Goal: Use online tool/utility: Utilize a website feature to perform a specific function

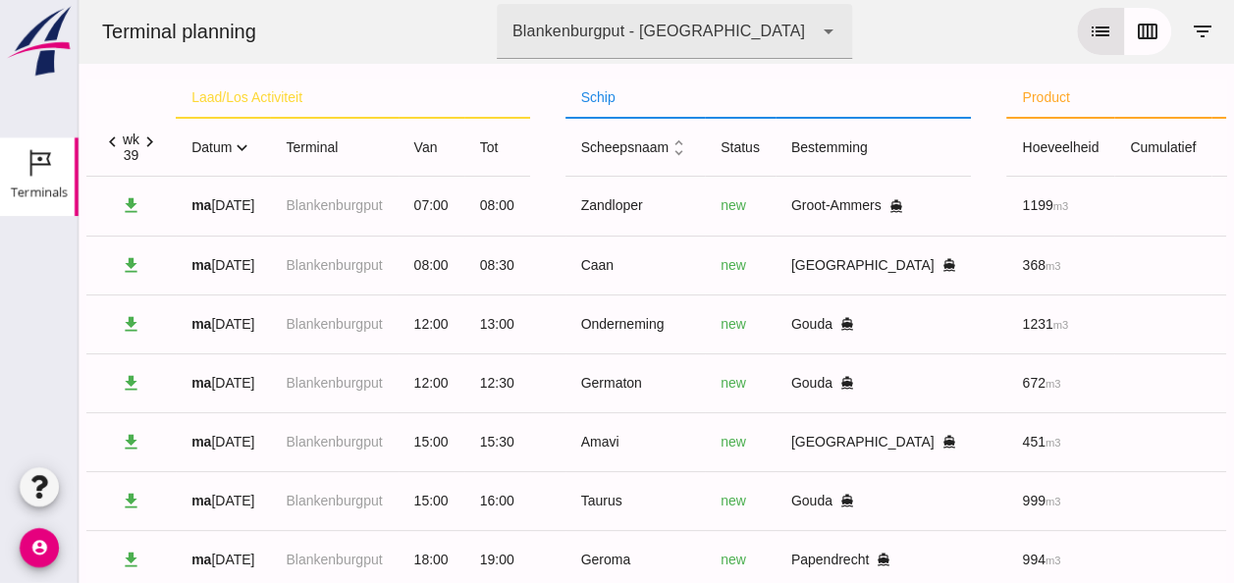
scroll to position [61, 0]
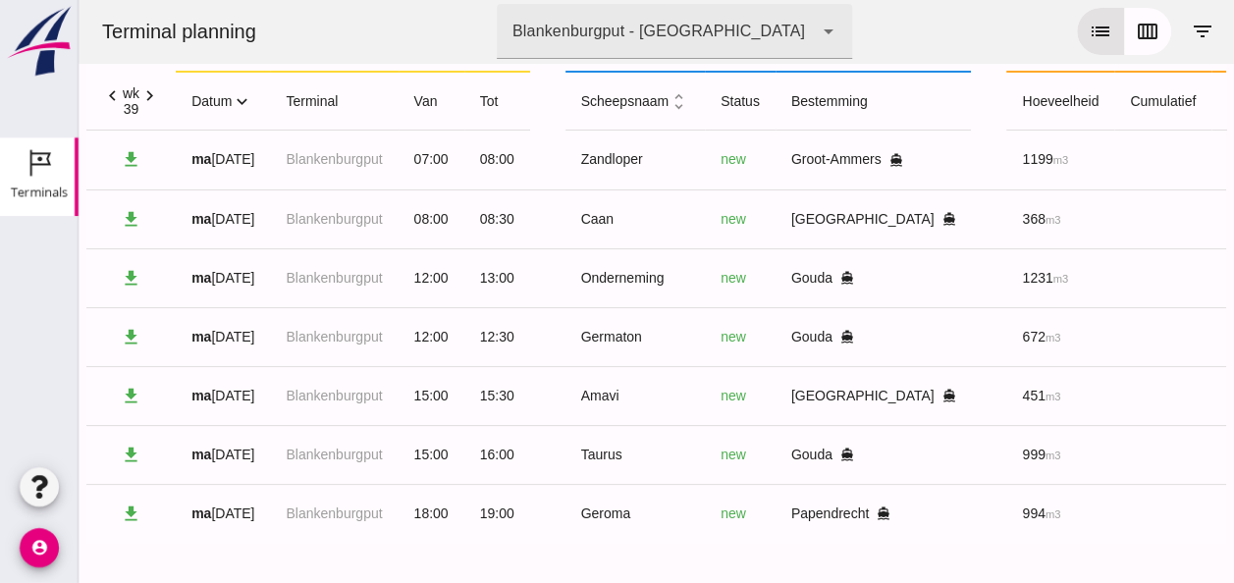
click at [247, 91] on icon "expand_more" at bounding box center [242, 101] width 21 height 21
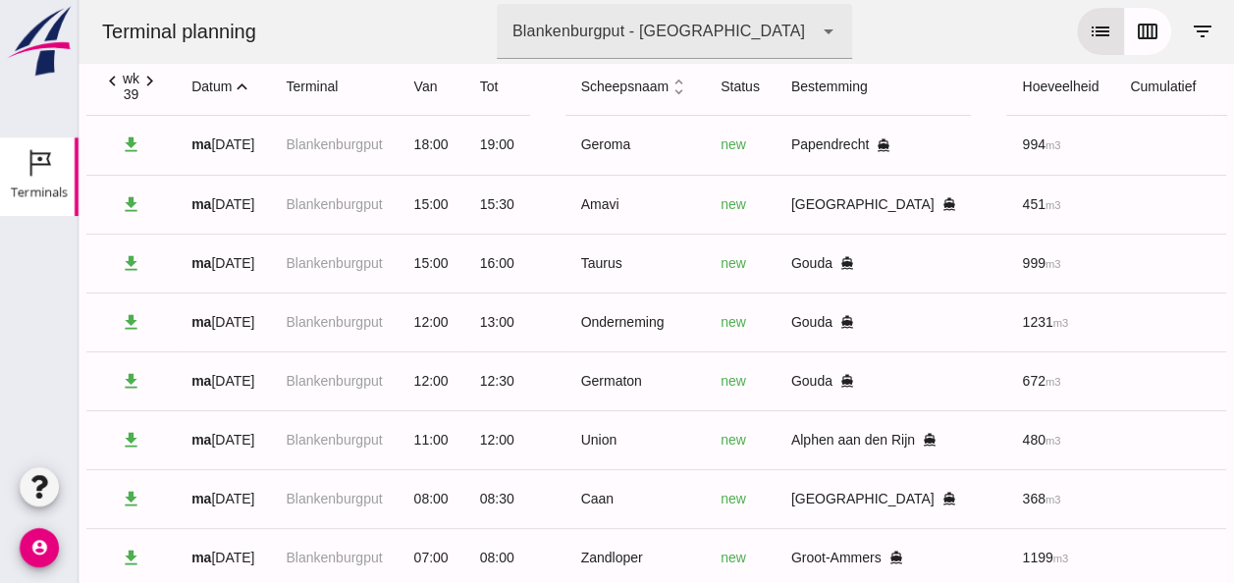
click at [246, 89] on icon "expand_less" at bounding box center [242, 87] width 21 height 21
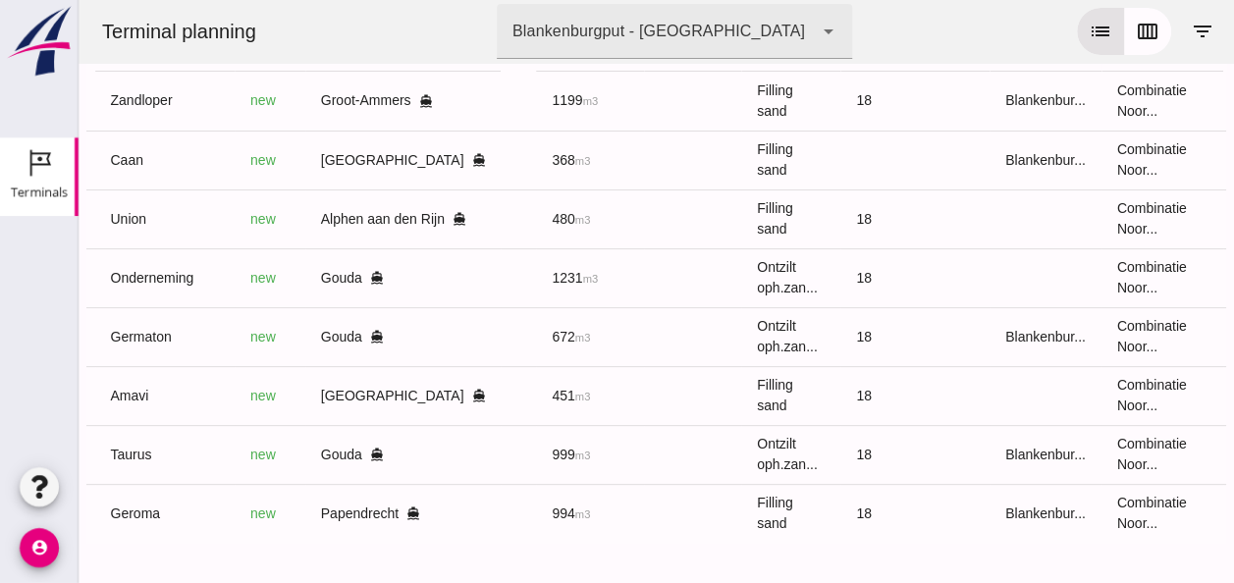
scroll to position [0, 519]
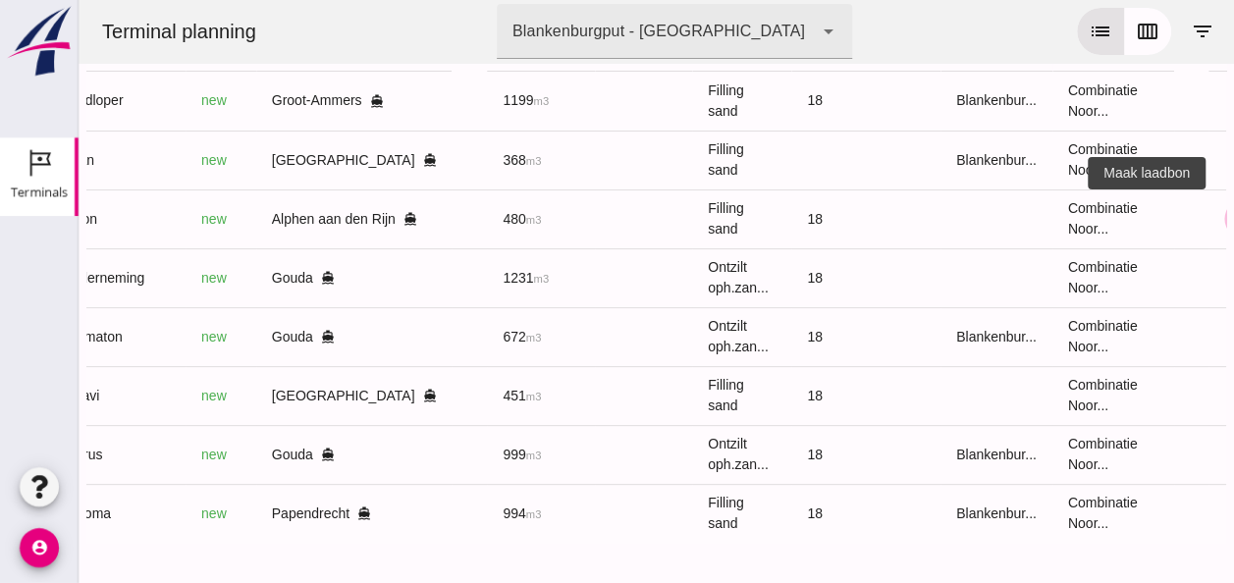
click at [1233, 210] on icon "receipt_long" at bounding box center [1244, 219] width 18 height 18
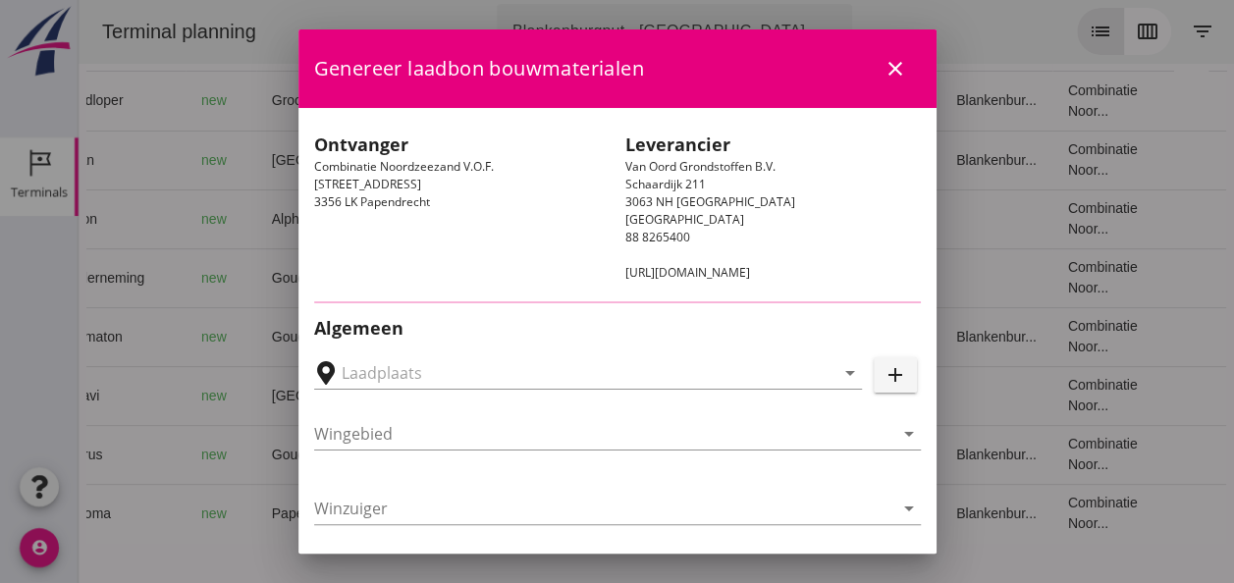
type input "[PERSON_NAME], Alphen aan den Rijn"
type input "Union"
type input "[PERSON_NAME]"
type input "480"
type input "Ophoogzand (6120)"
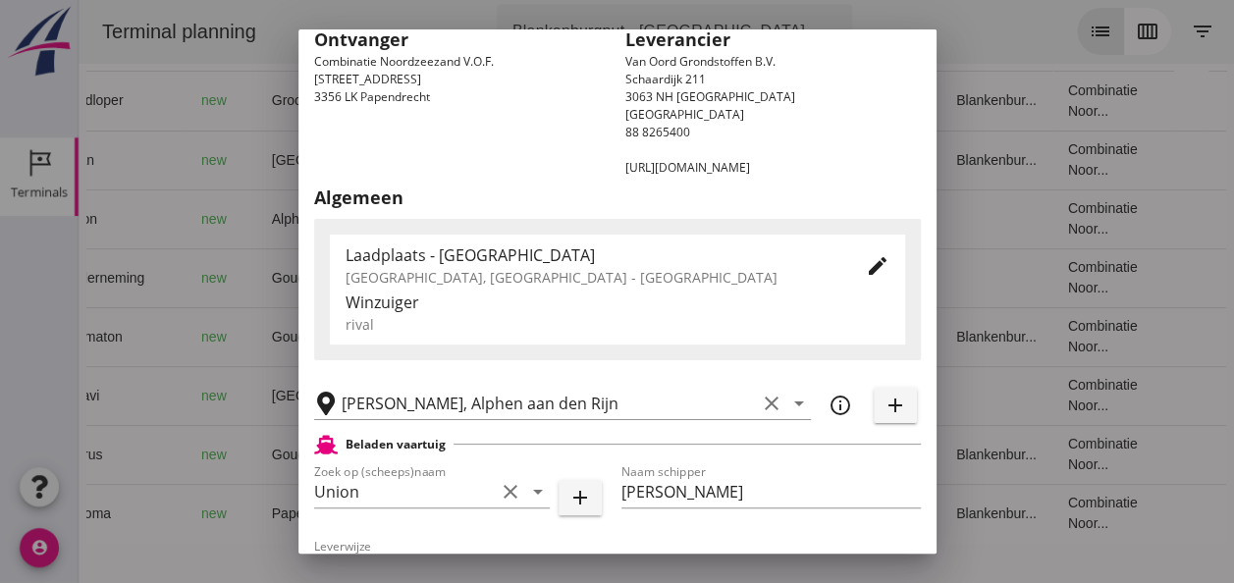
scroll to position [294, 0]
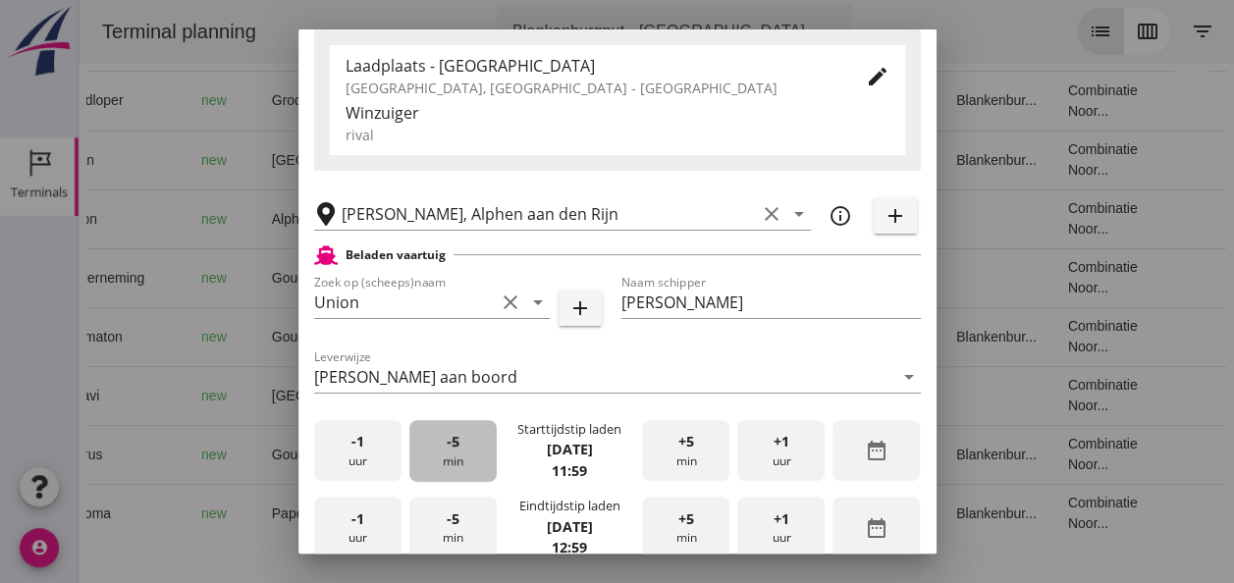
click at [447, 449] on span "-5" at bounding box center [453, 442] width 13 height 22
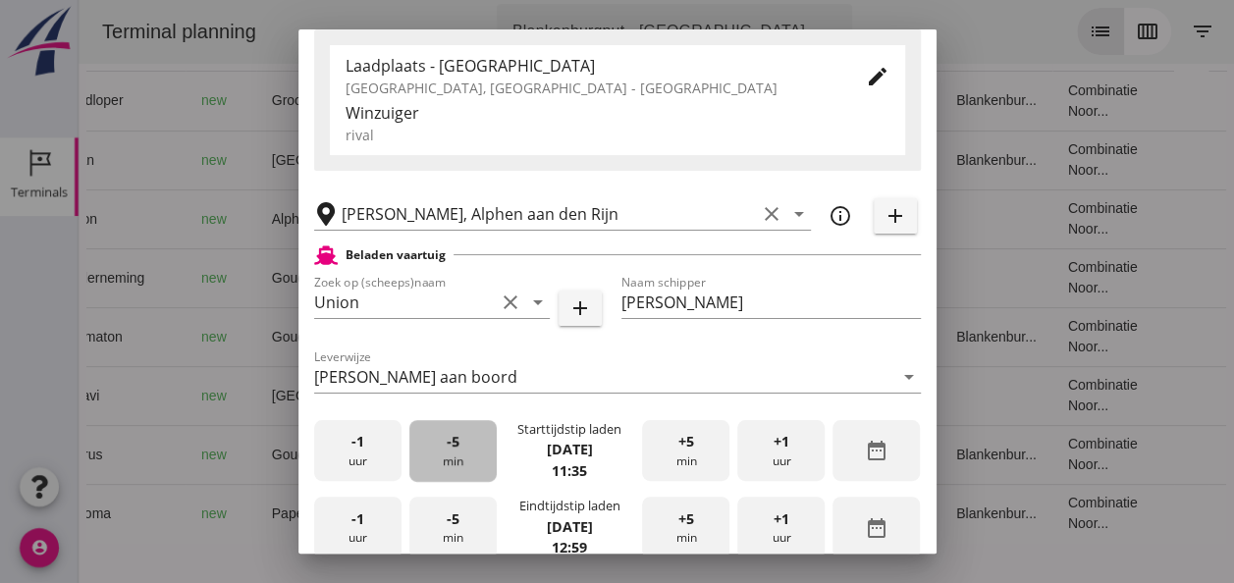
click at [448, 447] on span "-5" at bounding box center [453, 442] width 13 height 22
click at [448, 446] on span "-5" at bounding box center [453, 442] width 13 height 22
click at [379, 521] on div "-1 uur" at bounding box center [357, 528] width 87 height 62
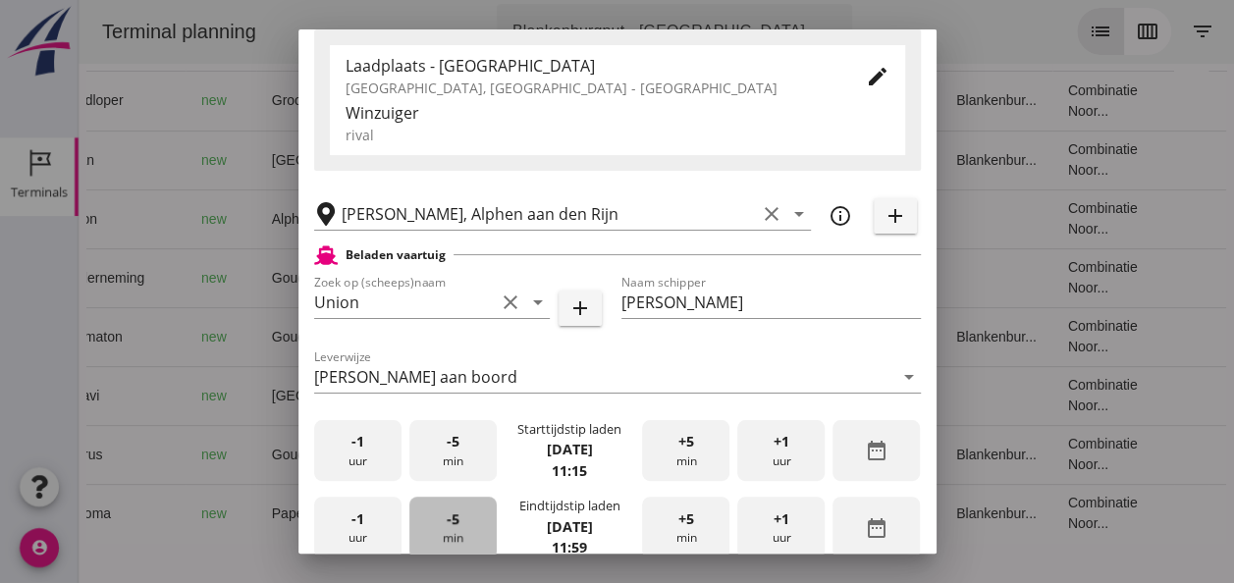
click at [450, 512] on span "-5" at bounding box center [453, 519] width 13 height 22
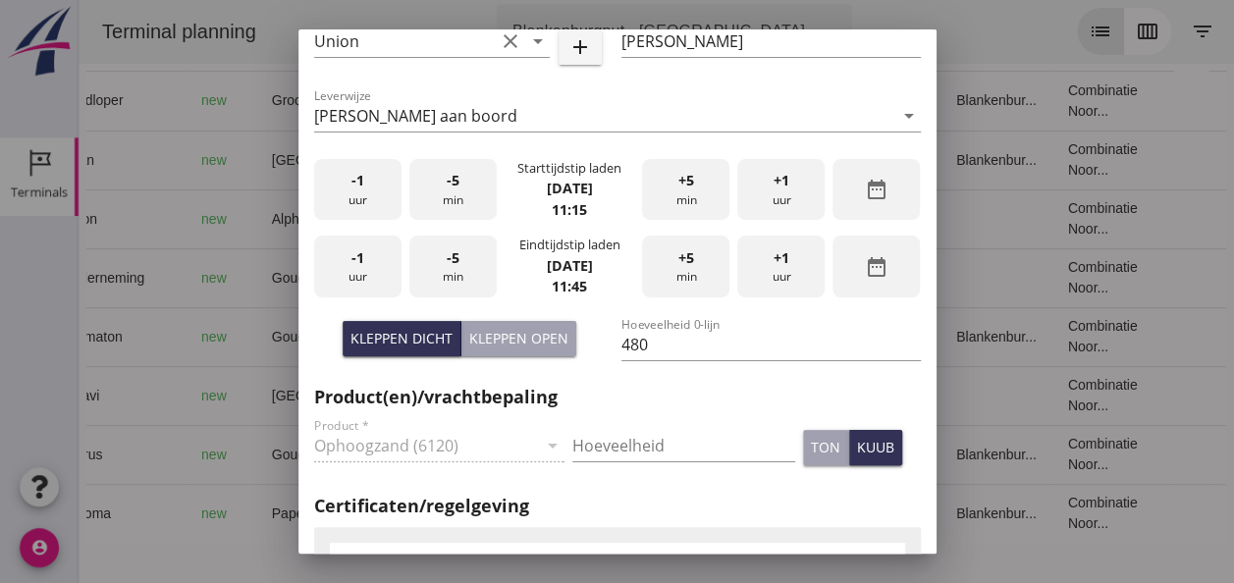
scroll to position [589, 0]
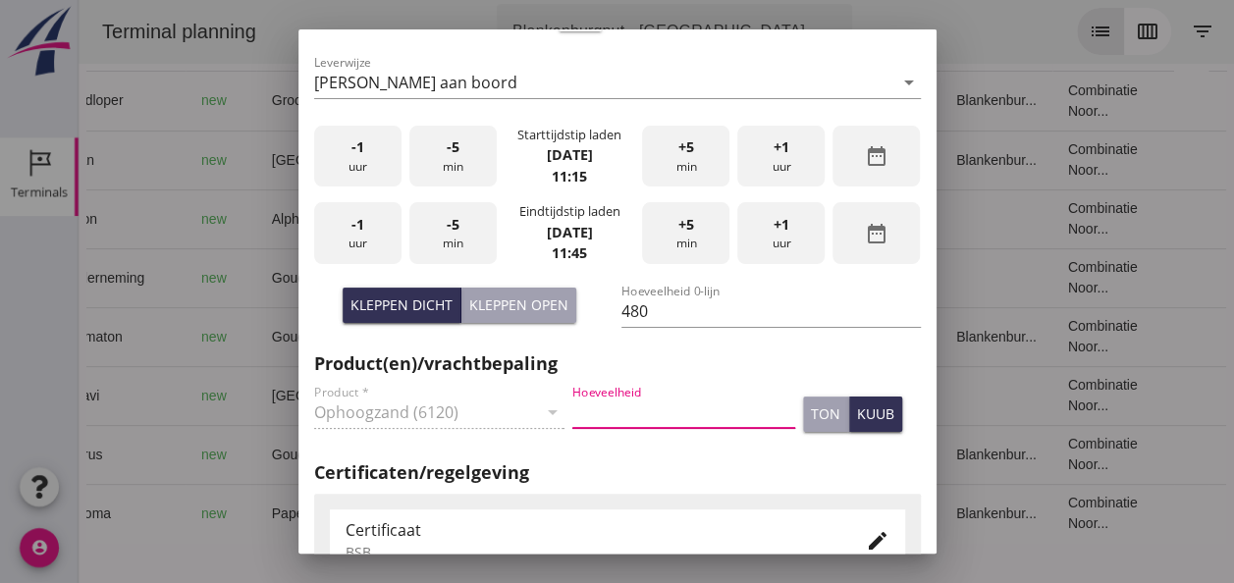
click at [585, 410] on input "Hoeveelheid" at bounding box center [683, 412] width 223 height 31
type input "480"
click at [866, 538] on icon "edit" at bounding box center [878, 541] width 24 height 24
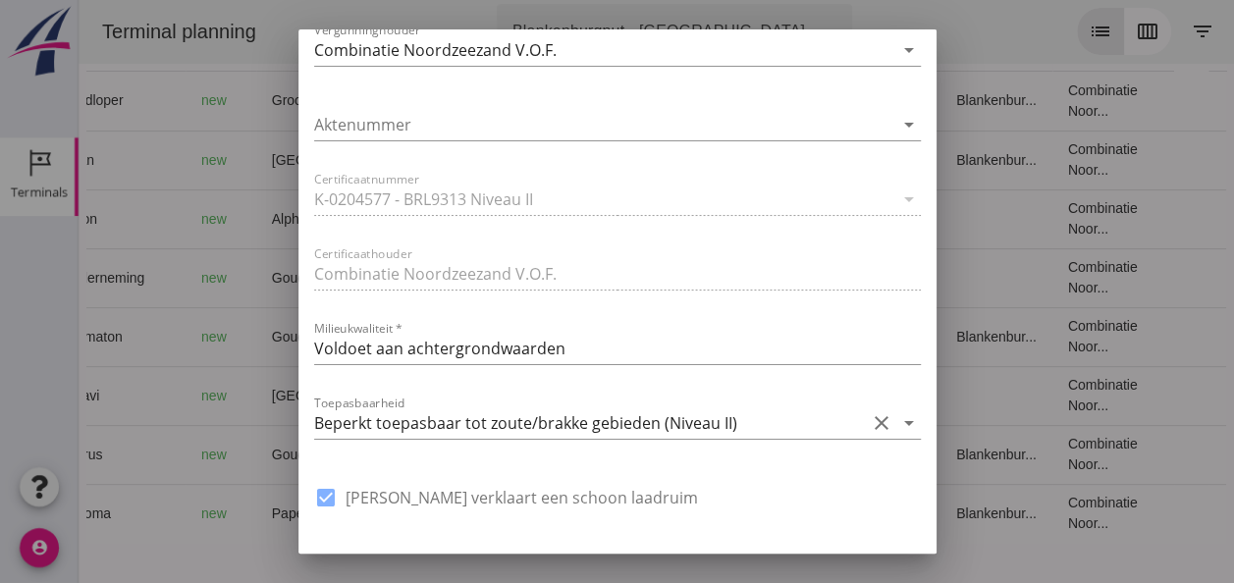
scroll to position [1374, 0]
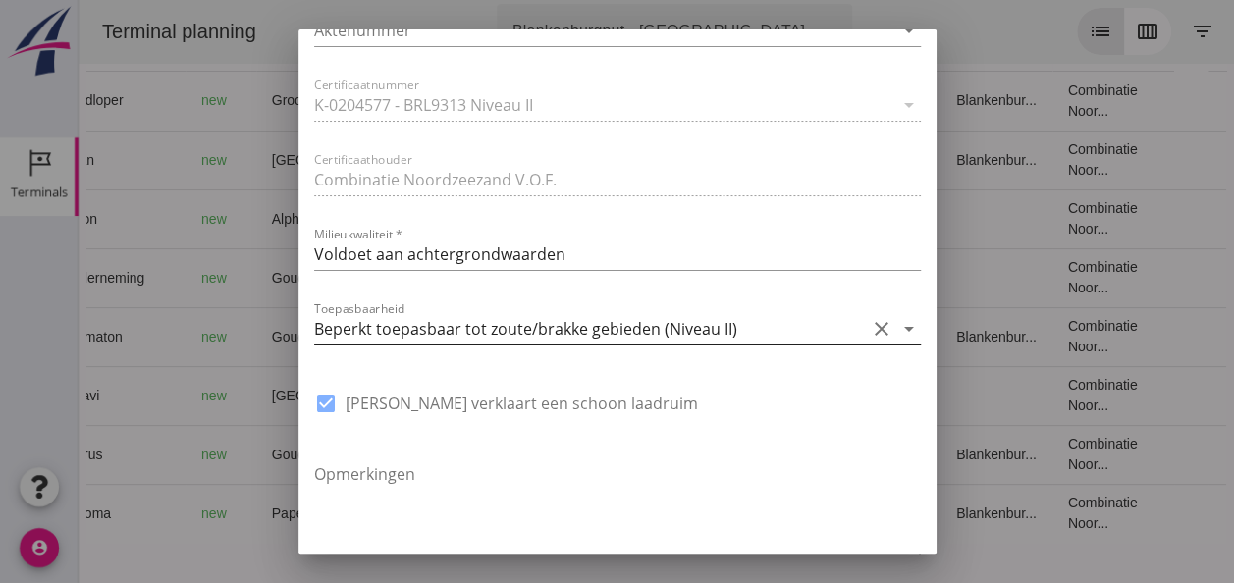
click at [870, 327] on icon "clear" at bounding box center [882, 329] width 24 height 24
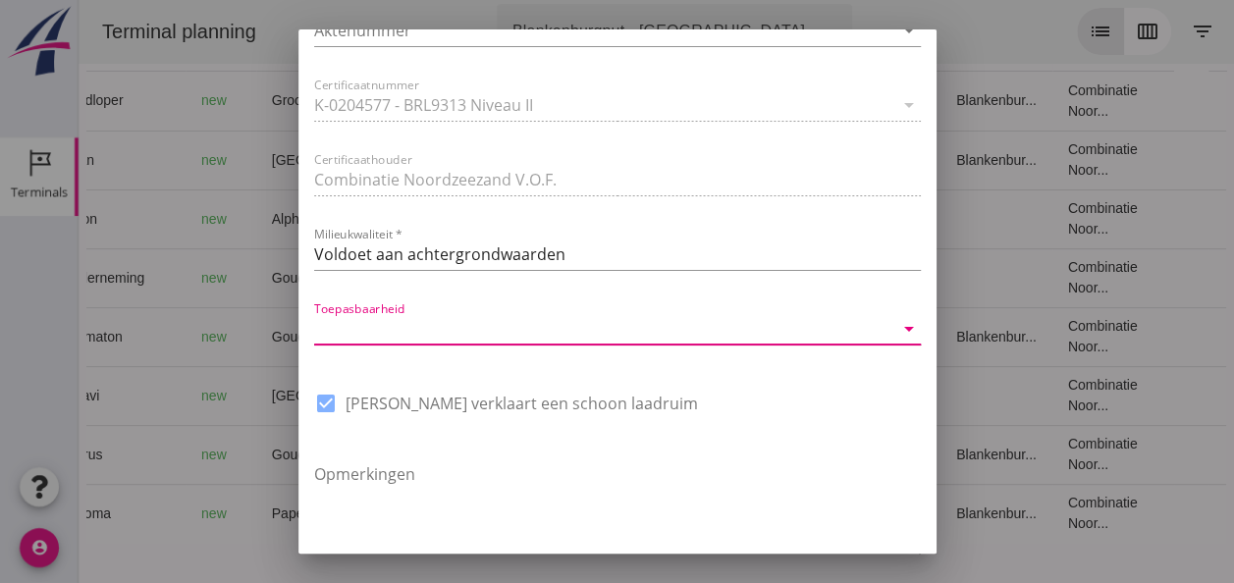
click at [870, 329] on div at bounding box center [882, 329] width 24 height 24
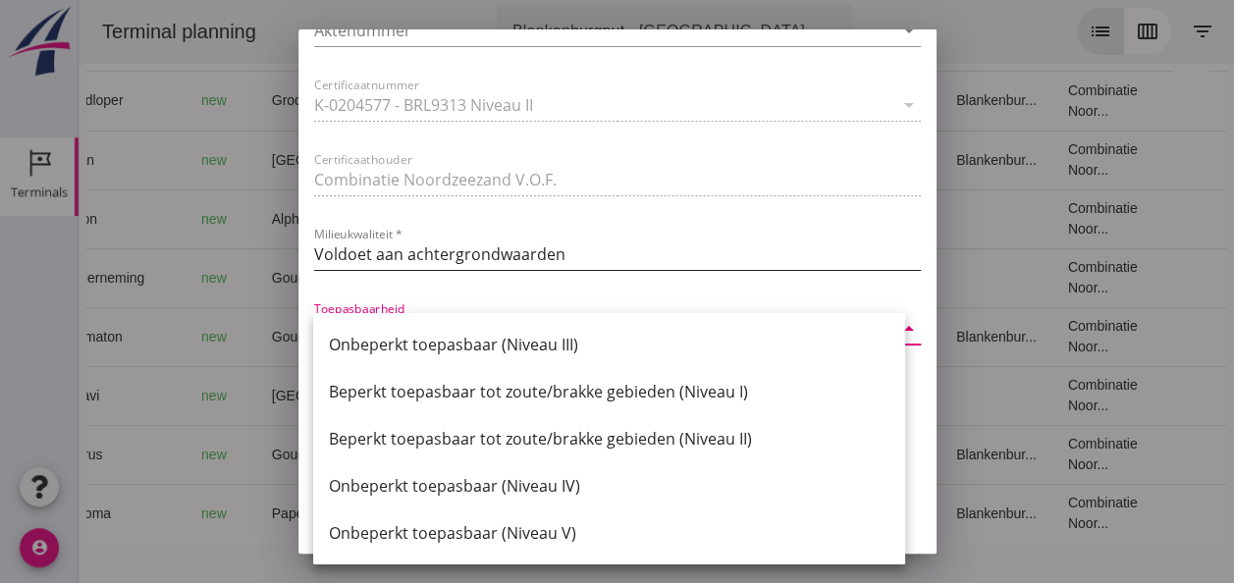
click at [805, 238] on div "Milieukwaliteit * Voldoet aan achtergrondwaarden" at bounding box center [617, 258] width 607 height 63
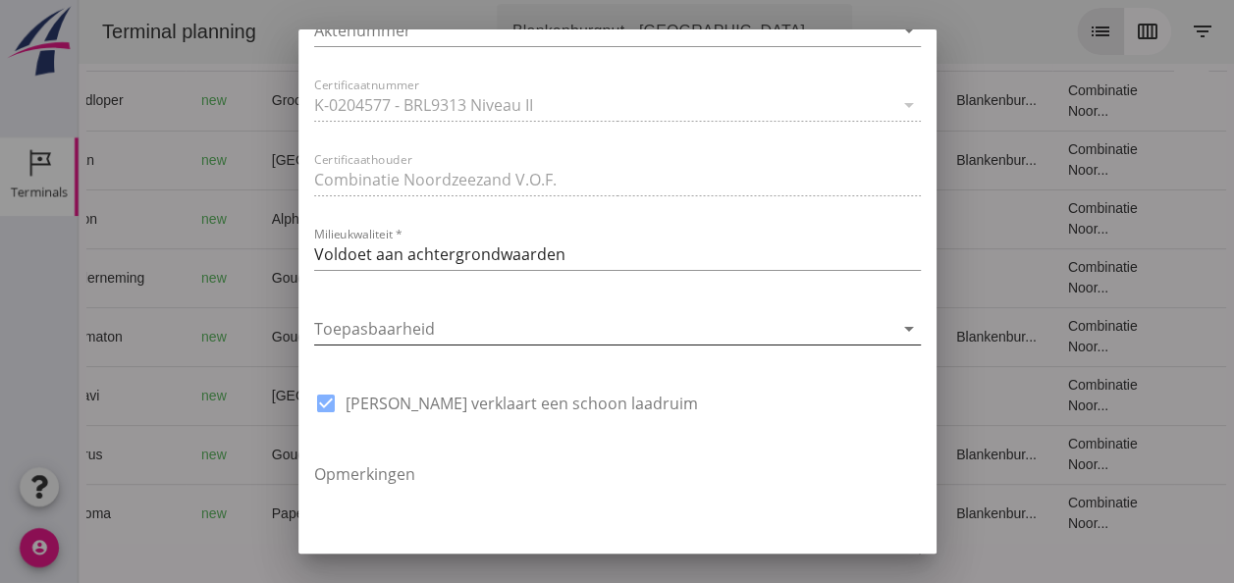
click at [897, 328] on icon "arrow_drop_down" at bounding box center [909, 329] width 24 height 24
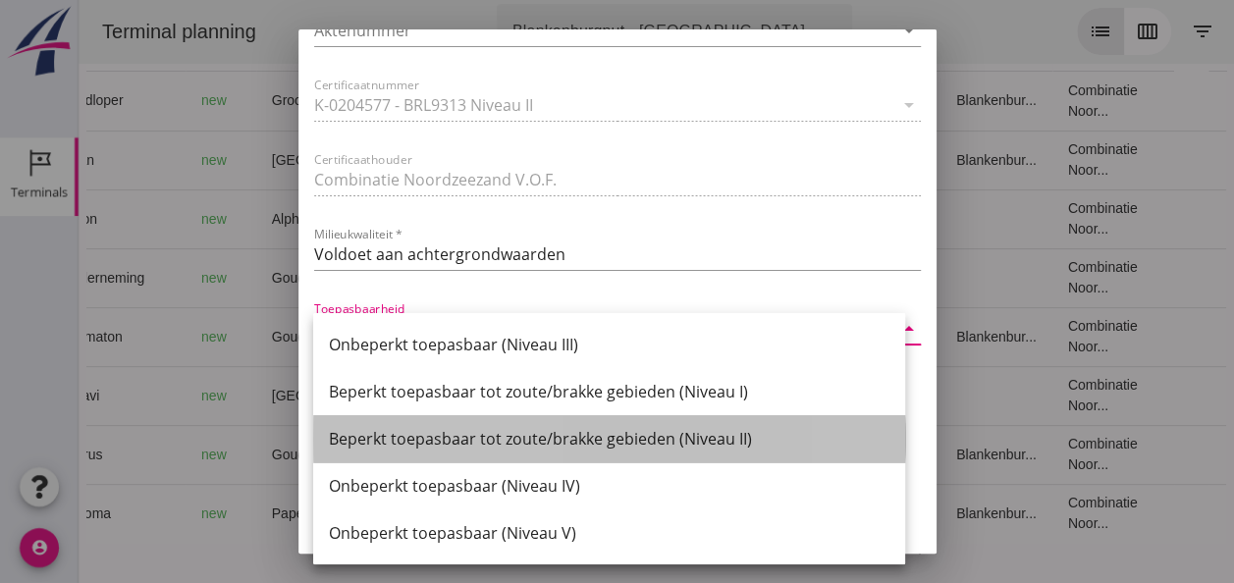
click at [734, 435] on div "Beperkt toepasbaar tot zoute/brakke gebieden (Niveau II)" at bounding box center [609, 439] width 560 height 24
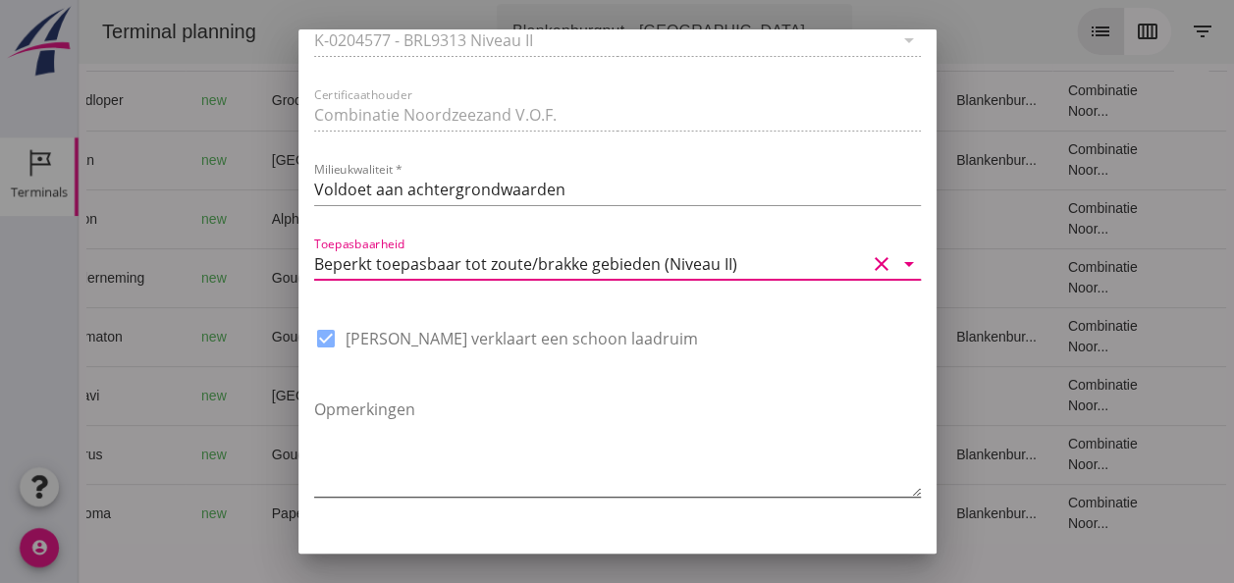
scroll to position [1487, 0]
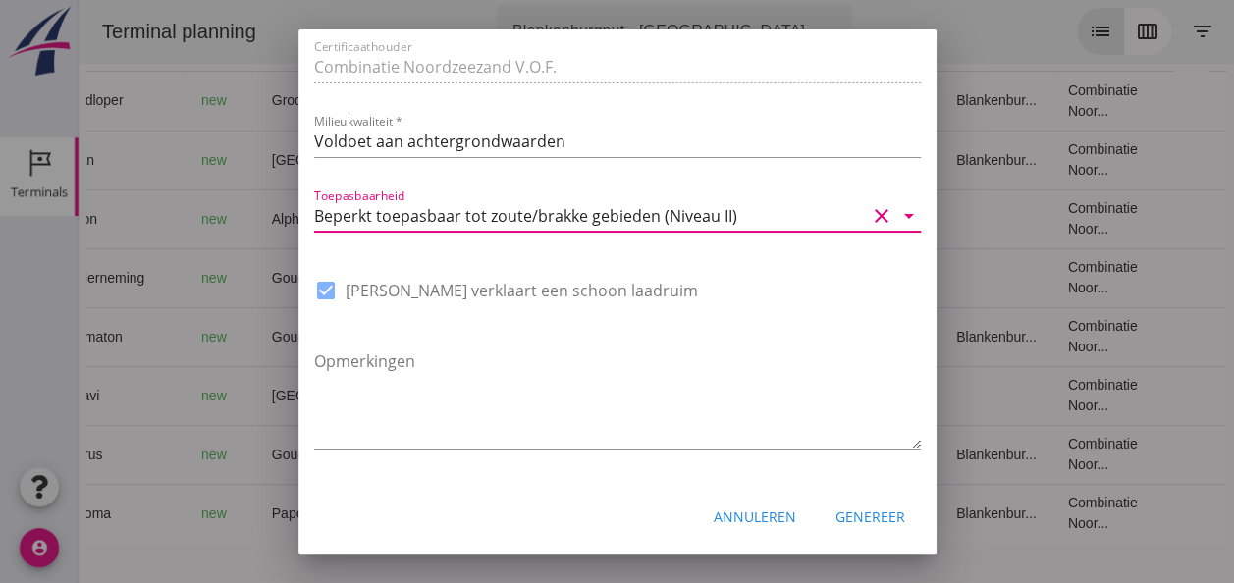
click at [853, 510] on div "Genereer" at bounding box center [870, 516] width 70 height 21
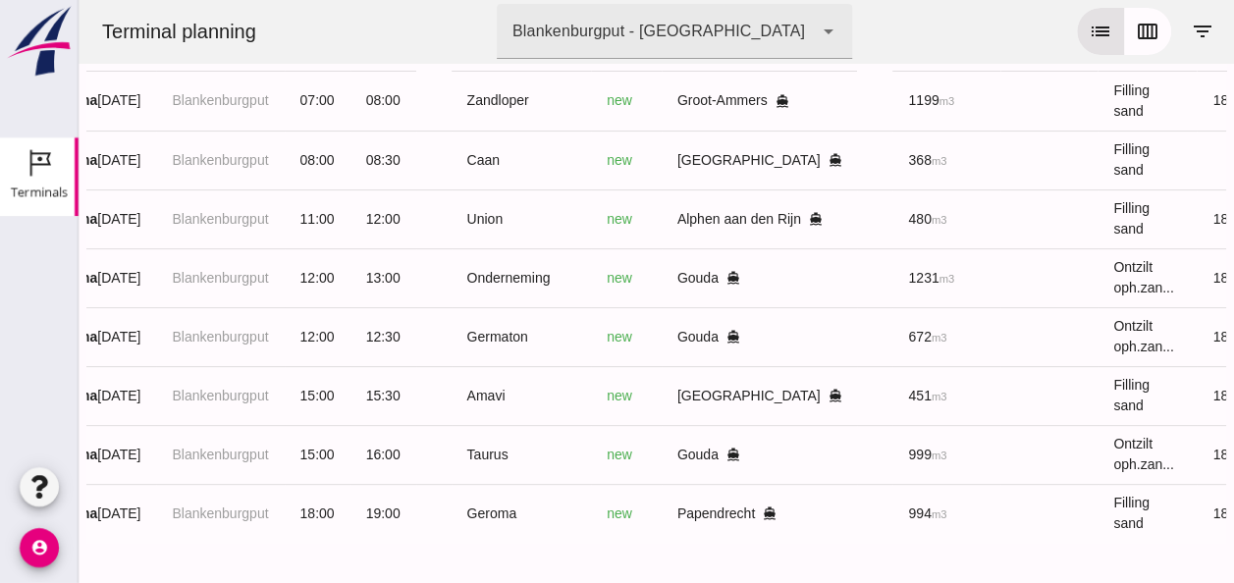
scroll to position [0, 0]
